Goal: Find specific page/section: Find specific page/section

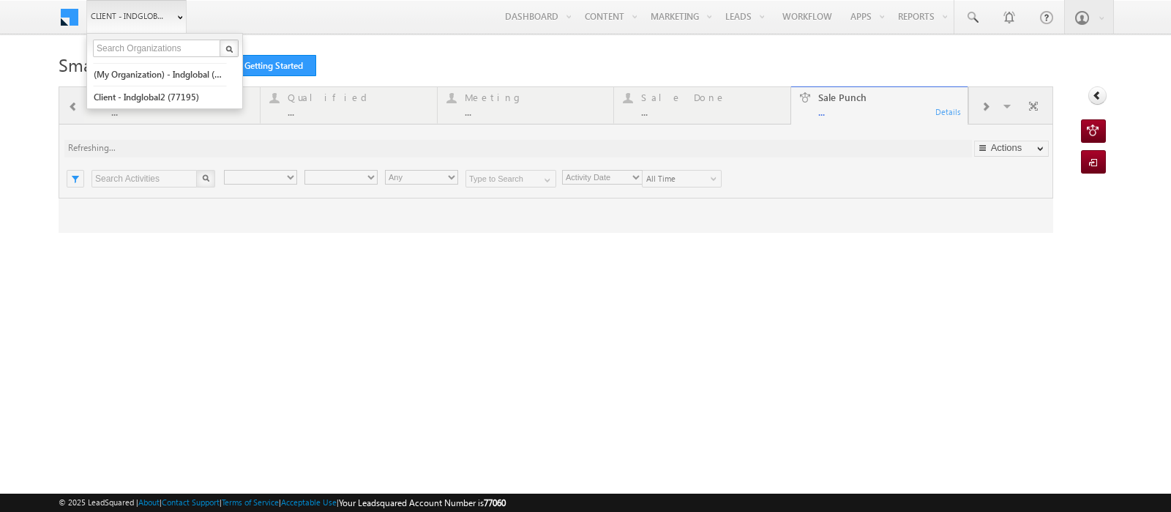
type input "Any Owner"
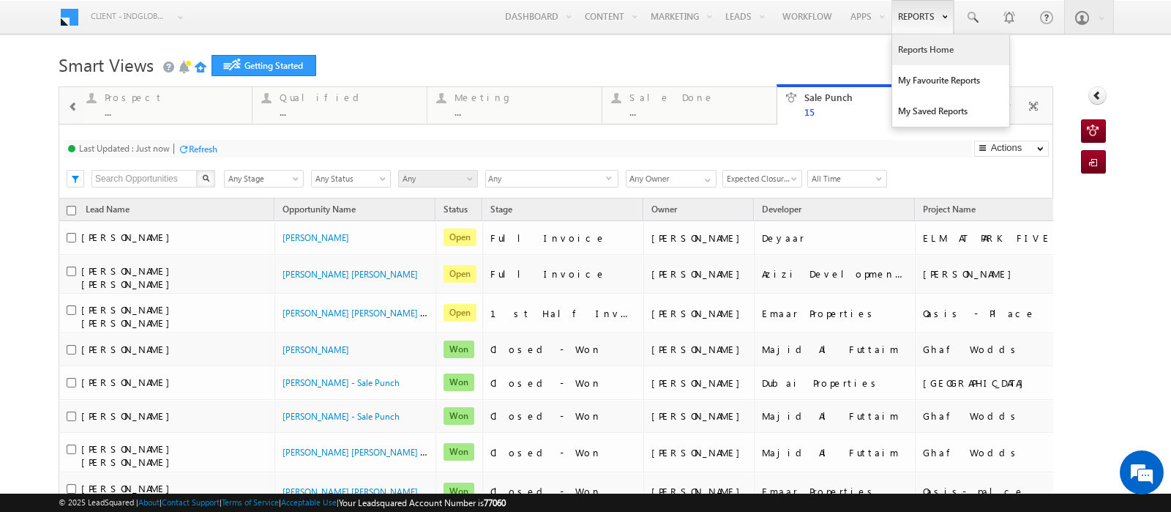
click at [902, 56] on link "Reports Home" at bounding box center [950, 49] width 117 height 31
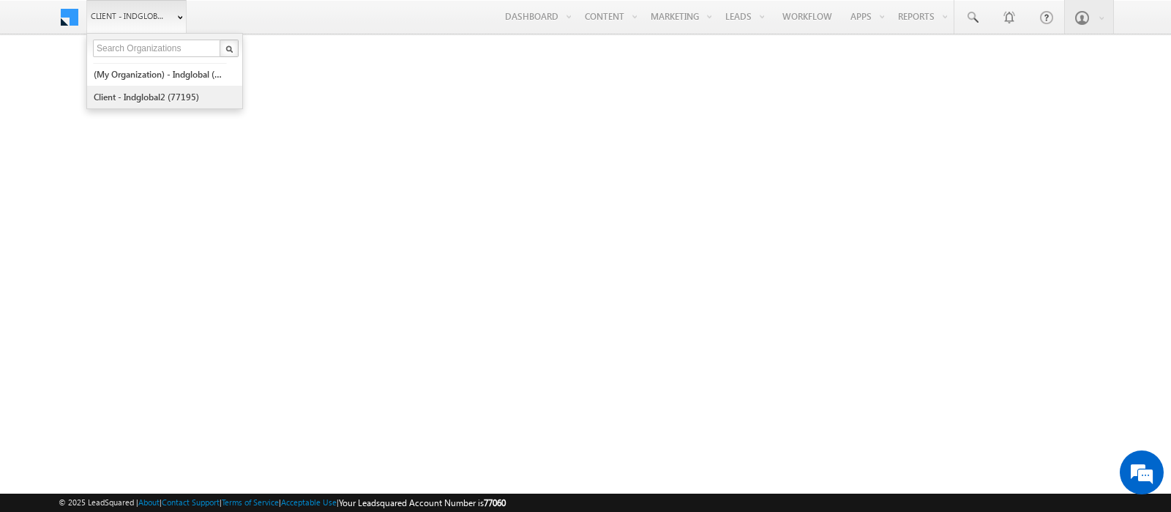
click at [136, 98] on link "Client - indglobal2 (77195)" at bounding box center [160, 97] width 134 height 23
